Goal: Find specific page/section: Find specific page/section

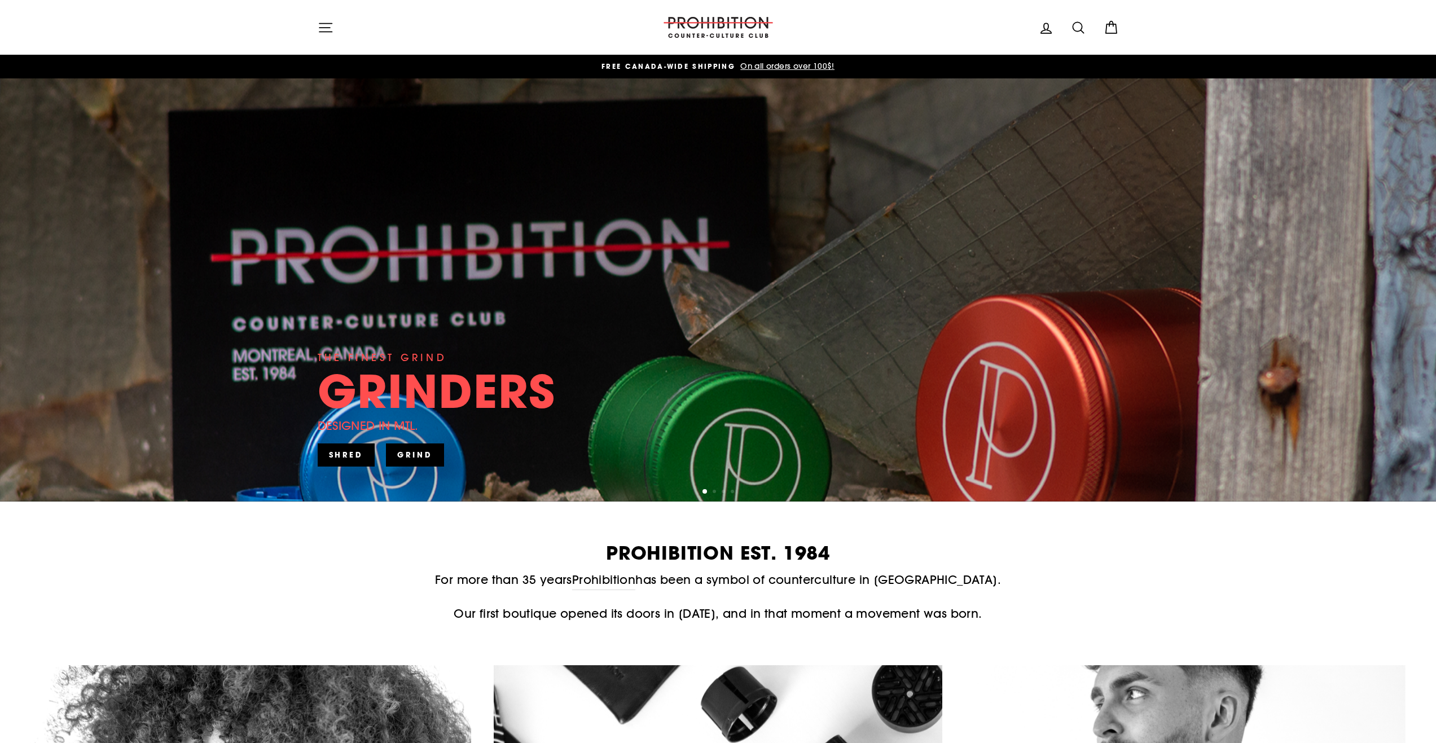
click at [330, 37] on button "Site navigation" at bounding box center [325, 27] width 29 height 24
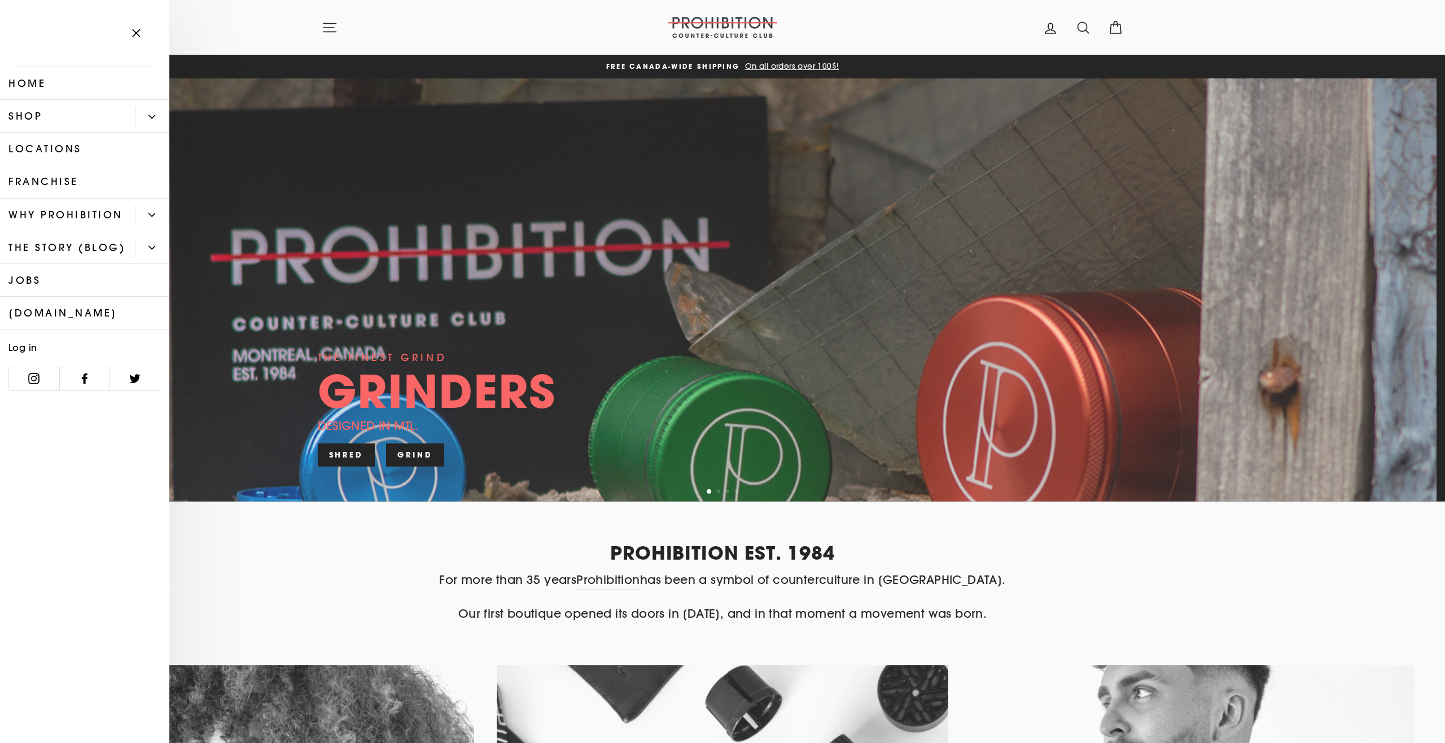
click at [147, 115] on button "Primary" at bounding box center [152, 117] width 34 height 20
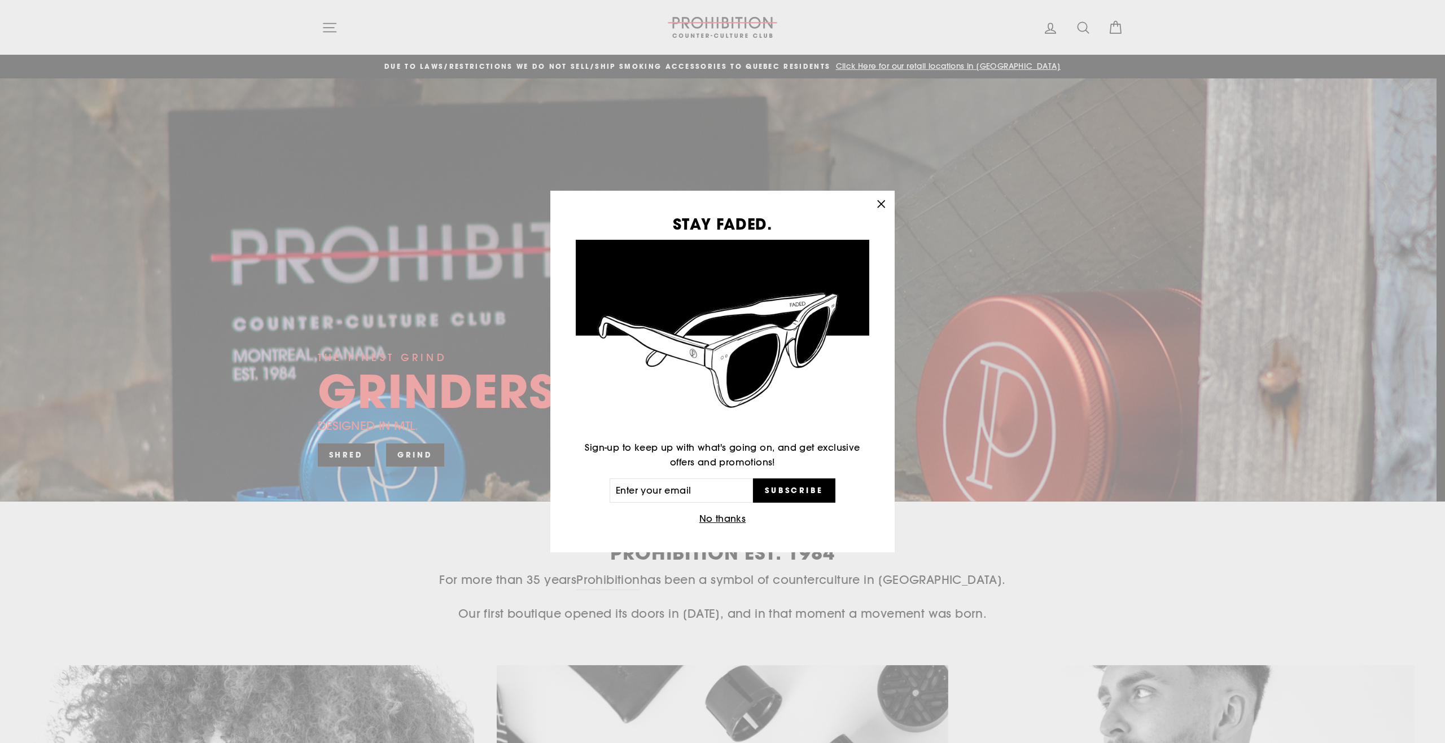
click at [875, 200] on icon "button" at bounding box center [881, 204] width 16 height 16
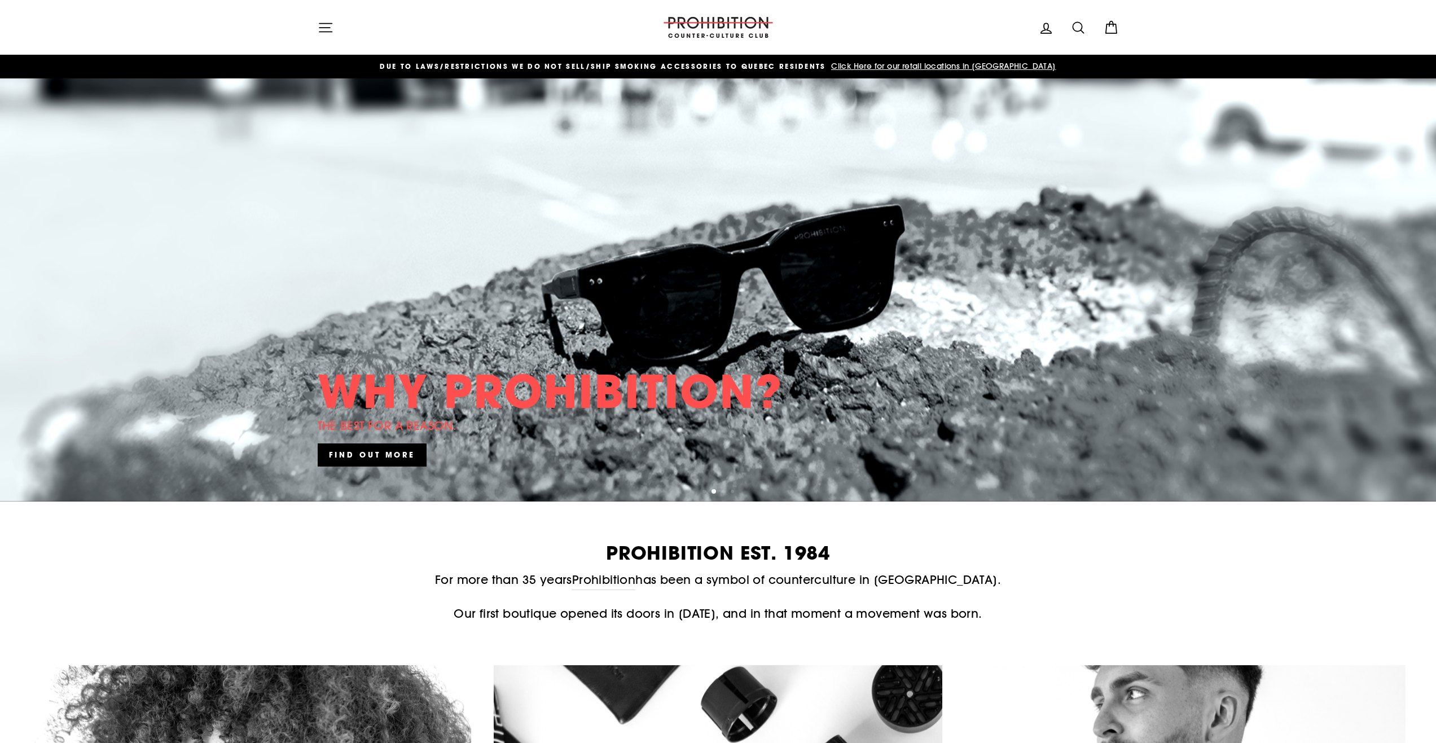
drag, startPoint x: 332, startPoint y: 25, endPoint x: 322, endPoint y: 27, distance: 10.2
click at [326, 27] on icon "button" at bounding box center [326, 28] width 16 height 16
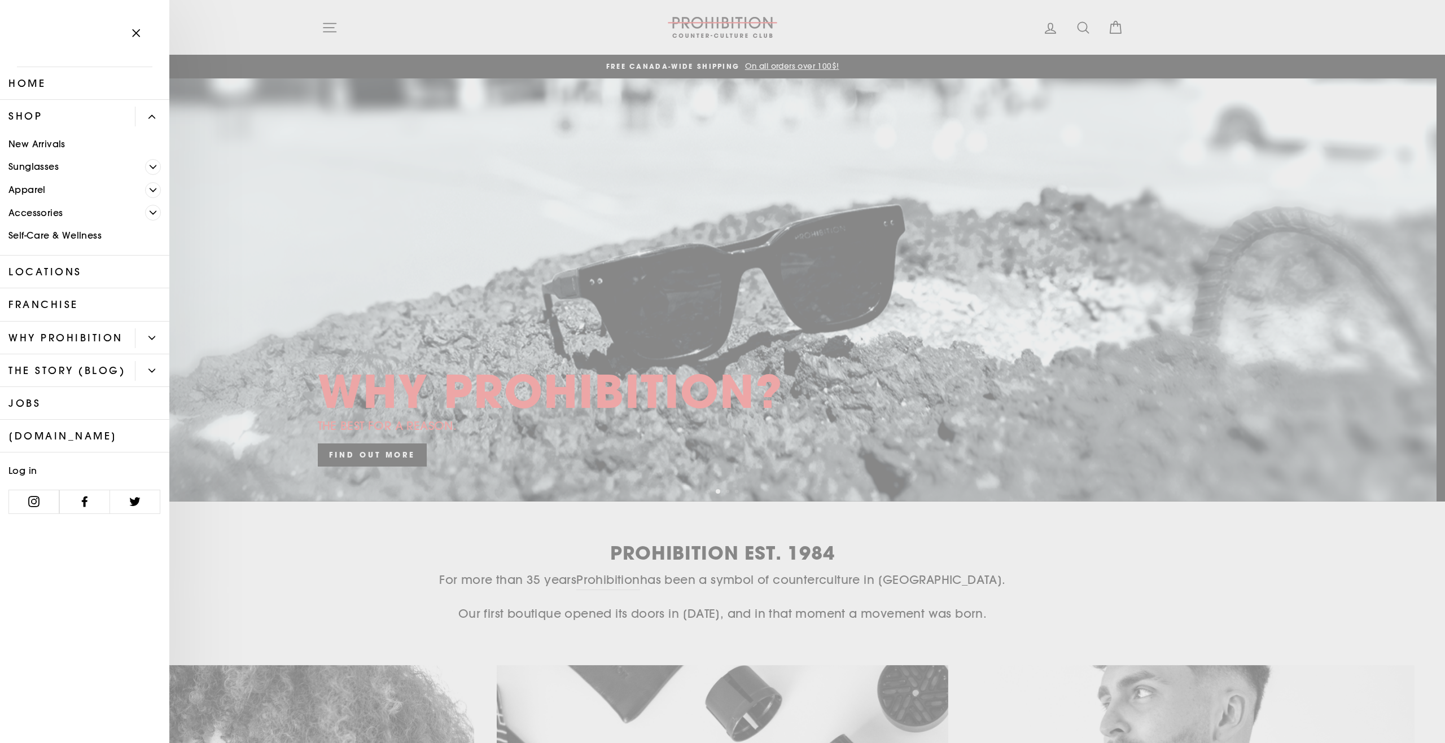
click at [151, 218] on span "Primary" at bounding box center [153, 213] width 16 height 16
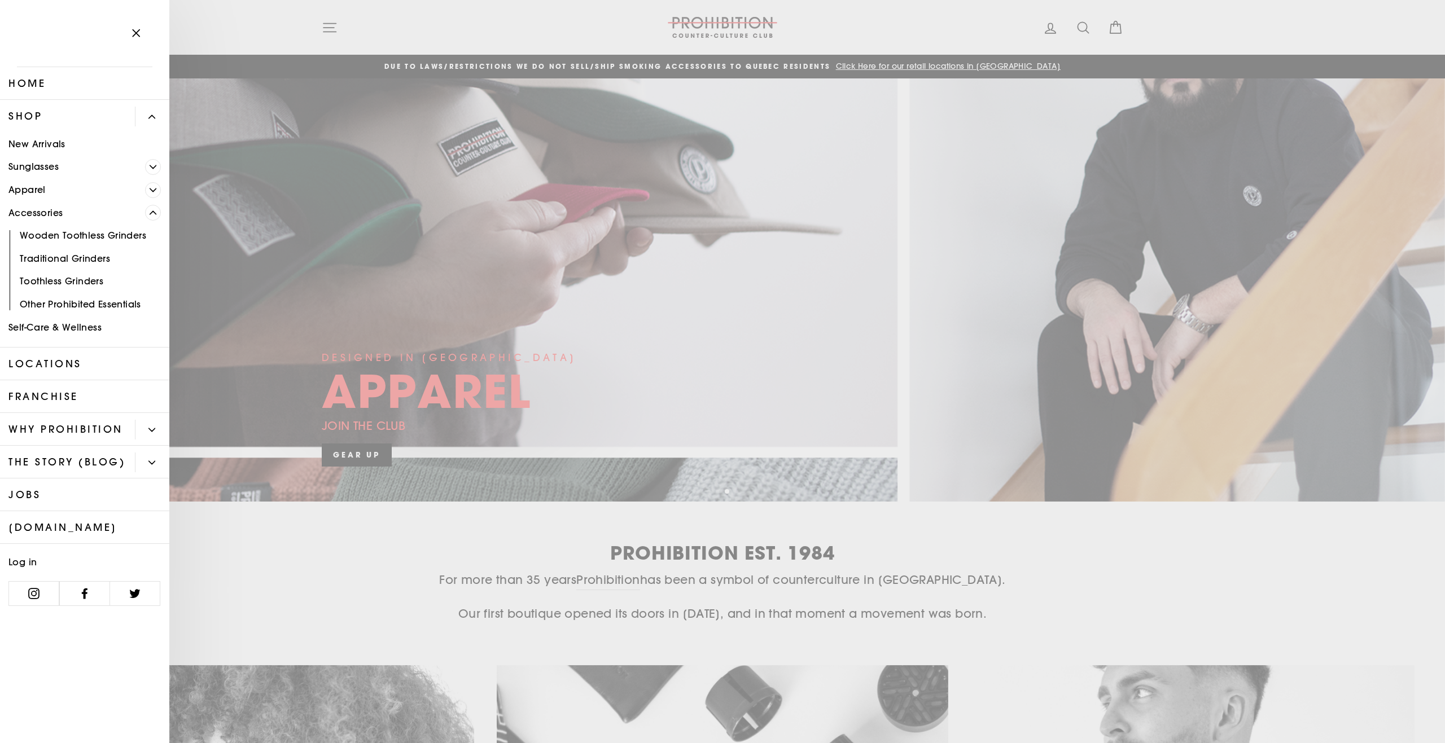
click at [103, 304] on link "Other Prohibited Essentials" at bounding box center [84, 304] width 169 height 23
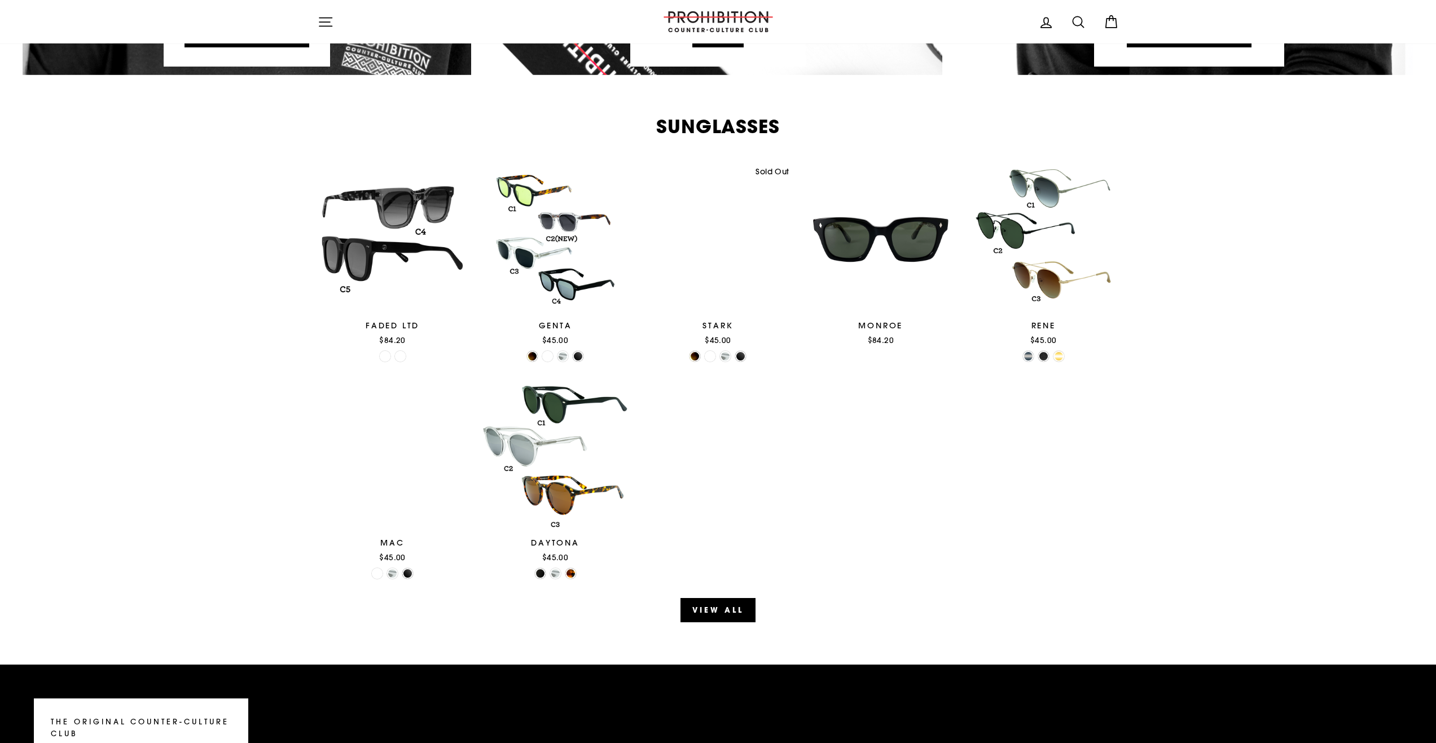
scroll to position [847, 0]
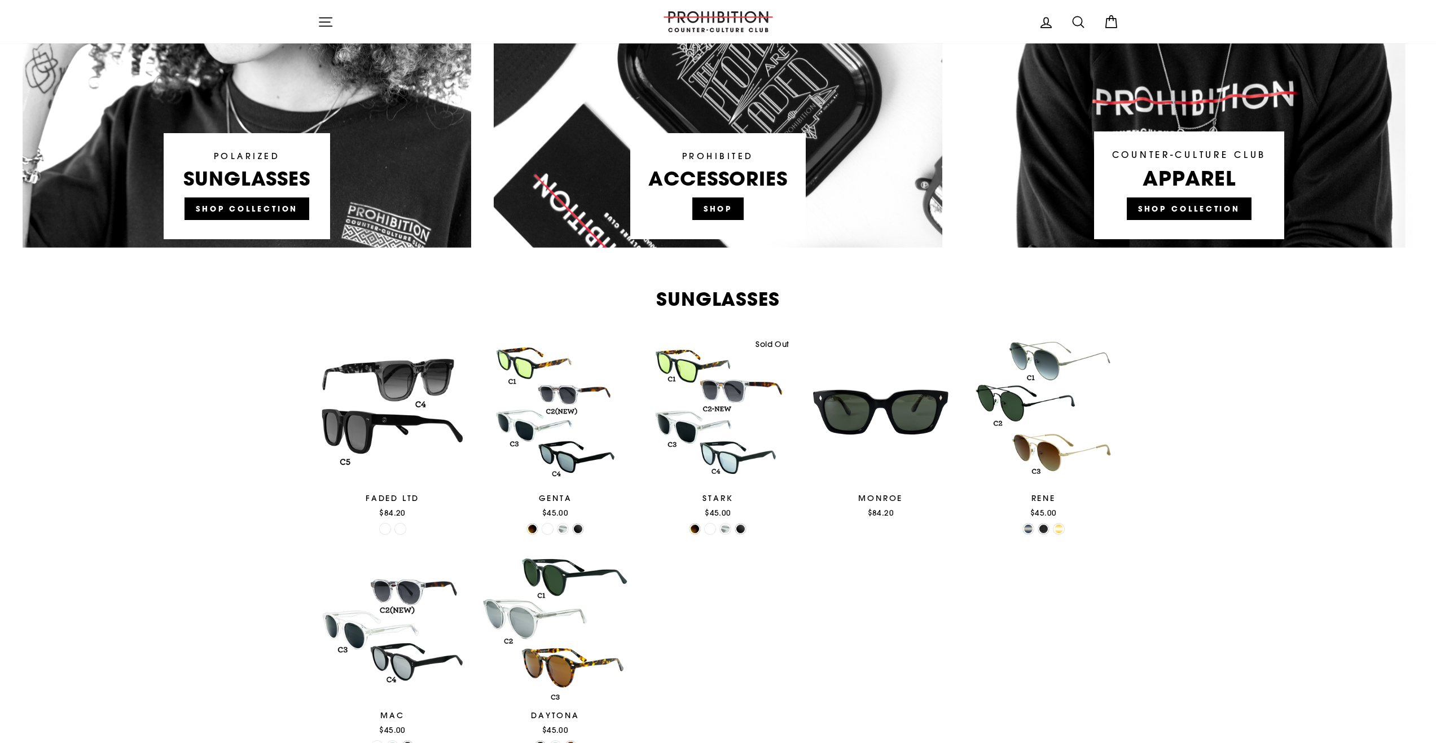
click at [738, 203] on link at bounding box center [718, 33] width 449 height 429
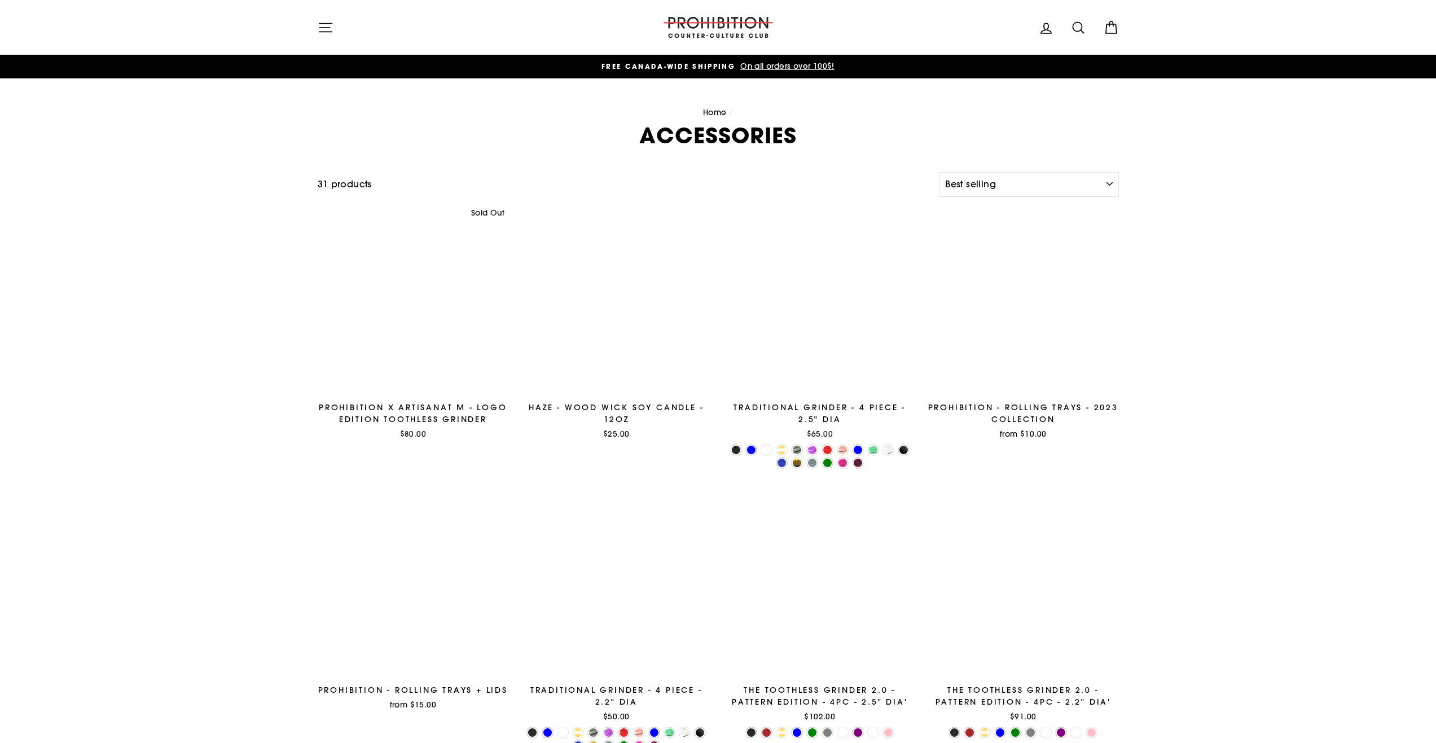
select select "best-selling"
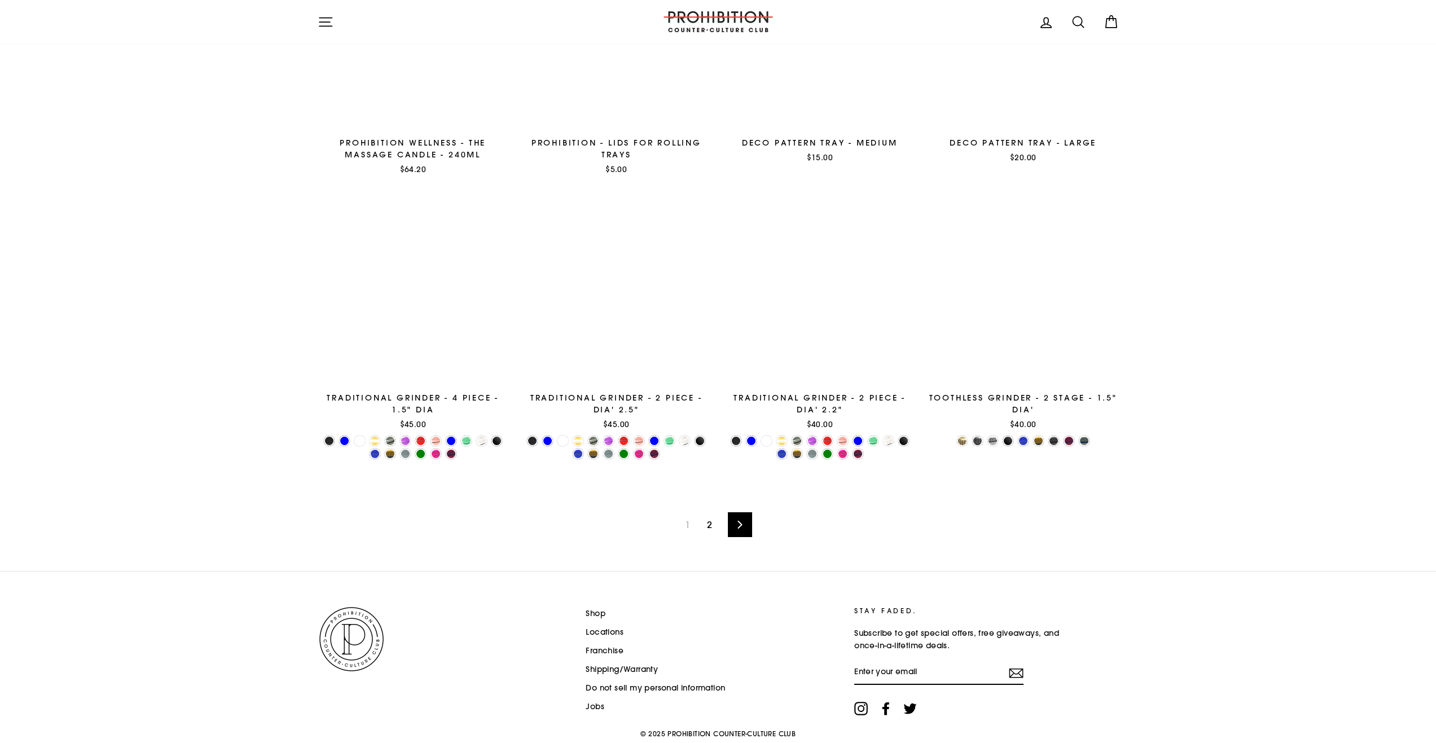
scroll to position [1672, 0]
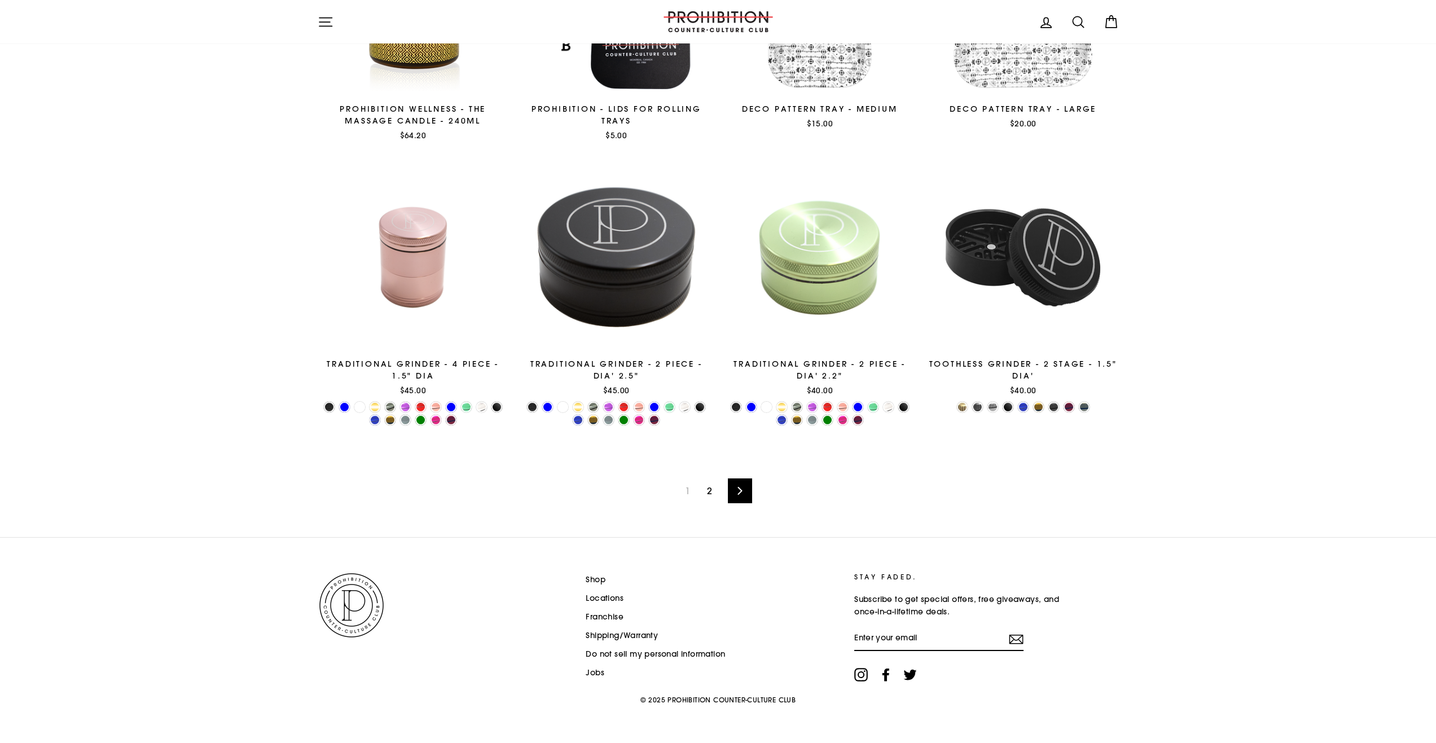
click at [705, 489] on link "2" at bounding box center [709, 491] width 19 height 18
